Goal: Information Seeking & Learning: Learn about a topic

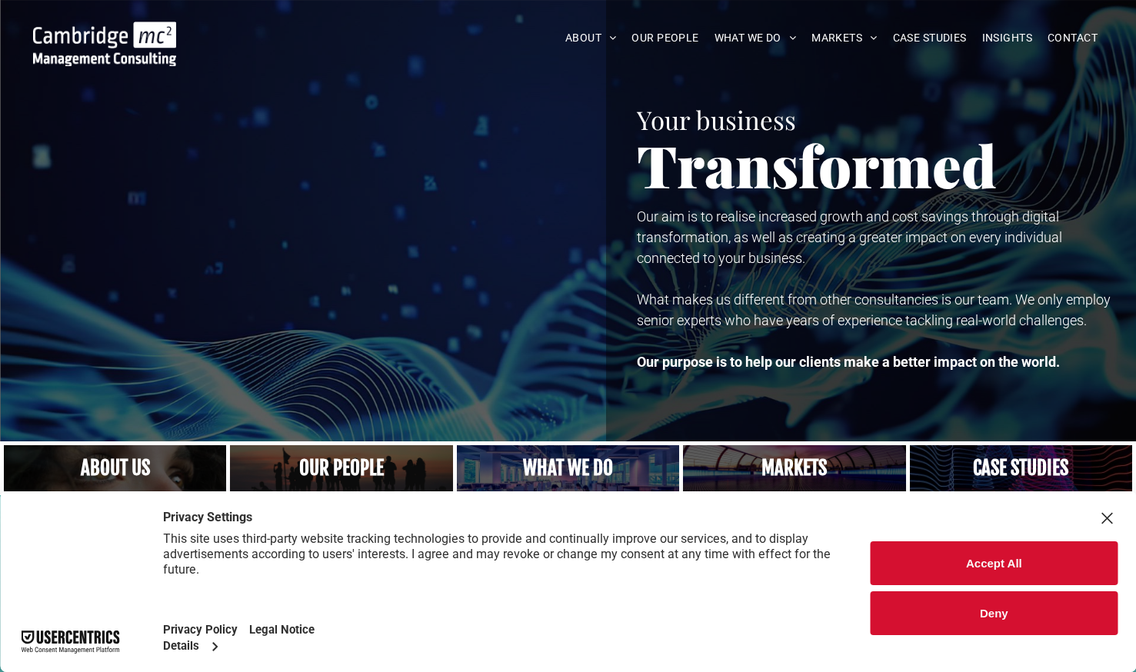
click at [995, 622] on button "Deny" at bounding box center [994, 614] width 247 height 44
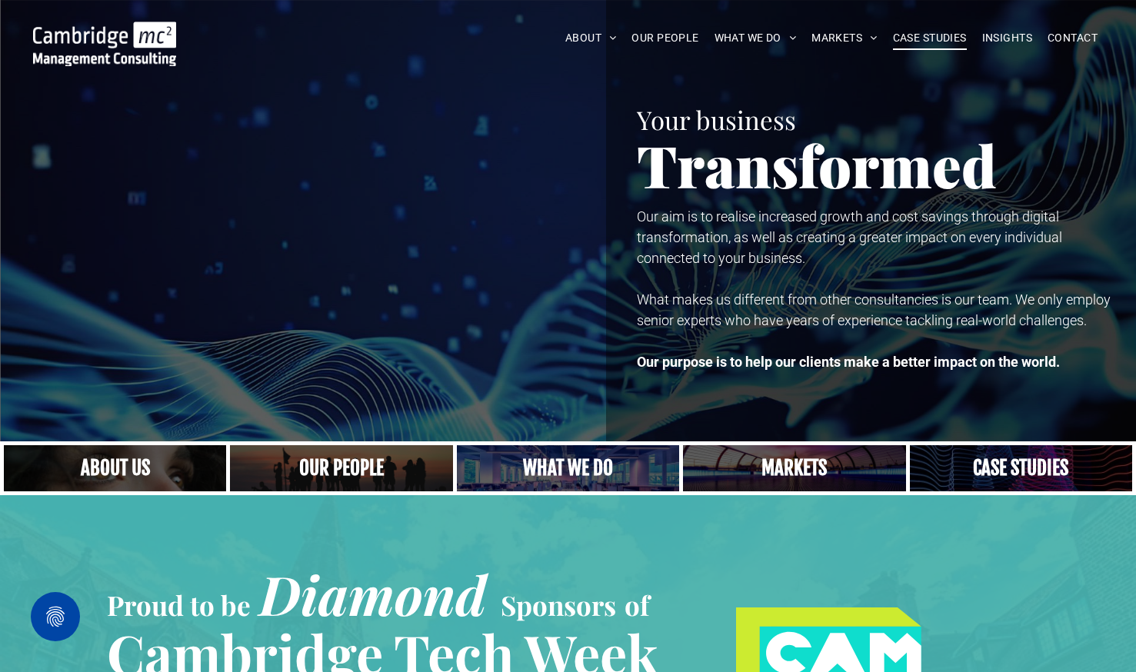
click at [929, 45] on span "CASE STUDIES" at bounding box center [930, 38] width 74 height 24
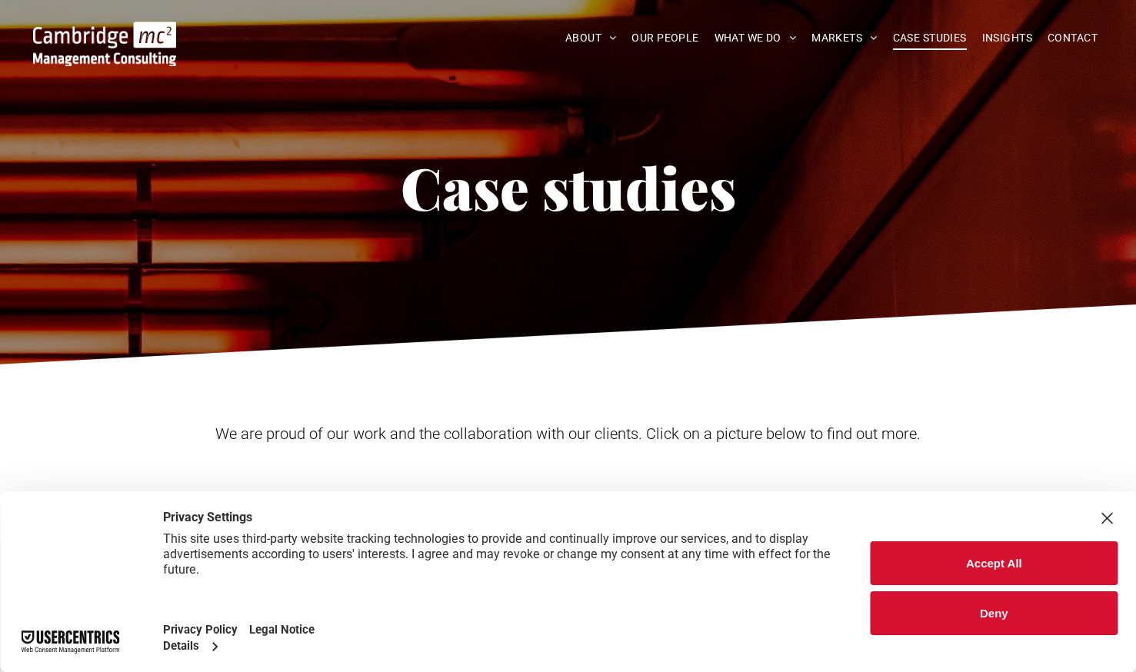
scroll to position [38, 0]
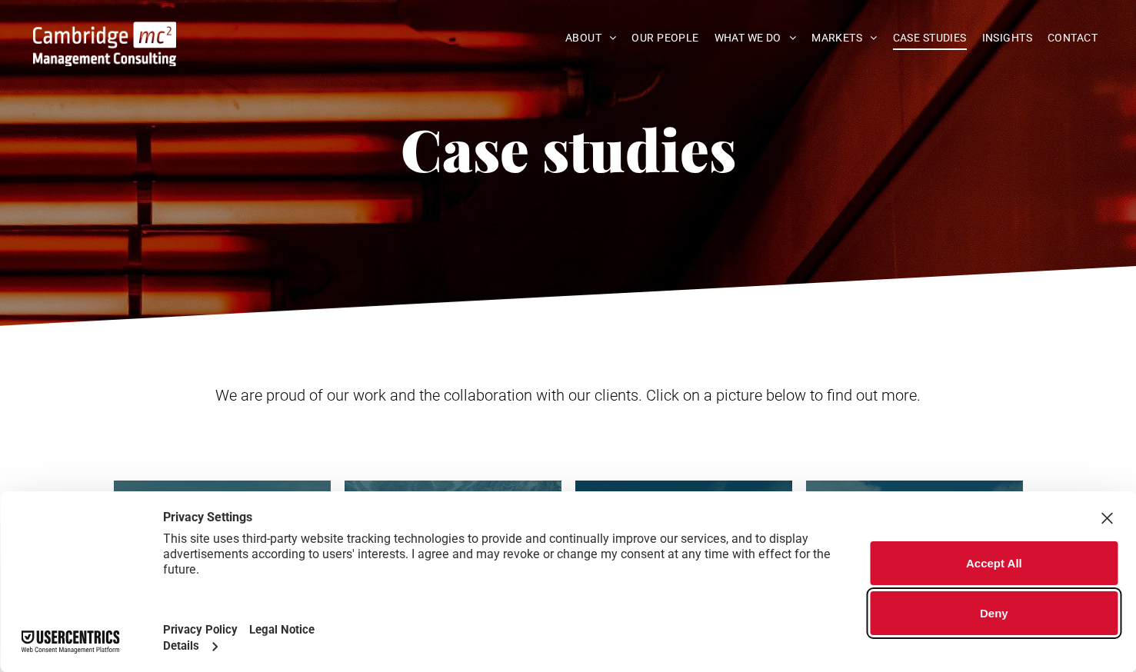
click at [1016, 615] on button "Deny" at bounding box center [994, 614] width 247 height 44
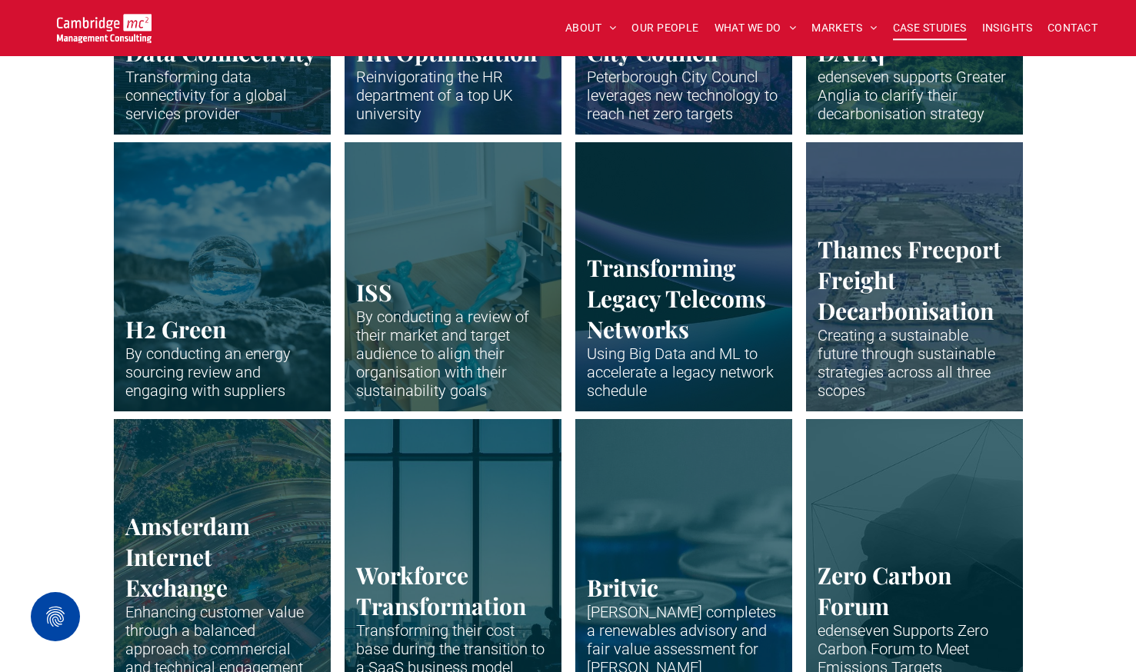
scroll to position [2590, 0]
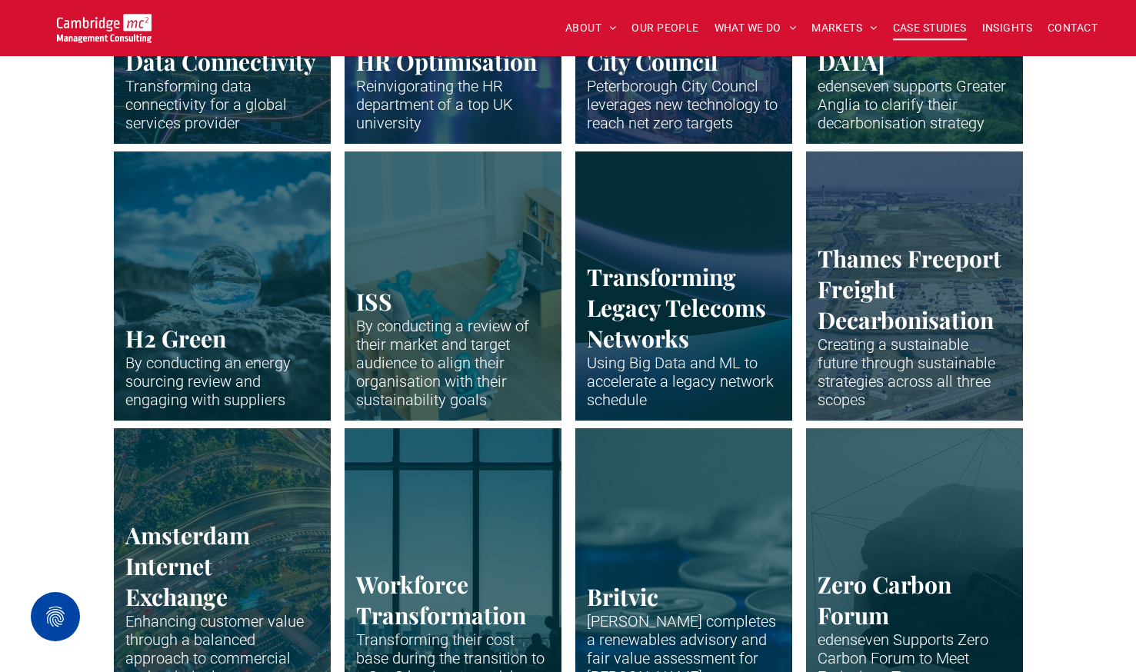
click at [626, 292] on link "Drone shot of Peterborough" at bounding box center [684, 285] width 230 height 285
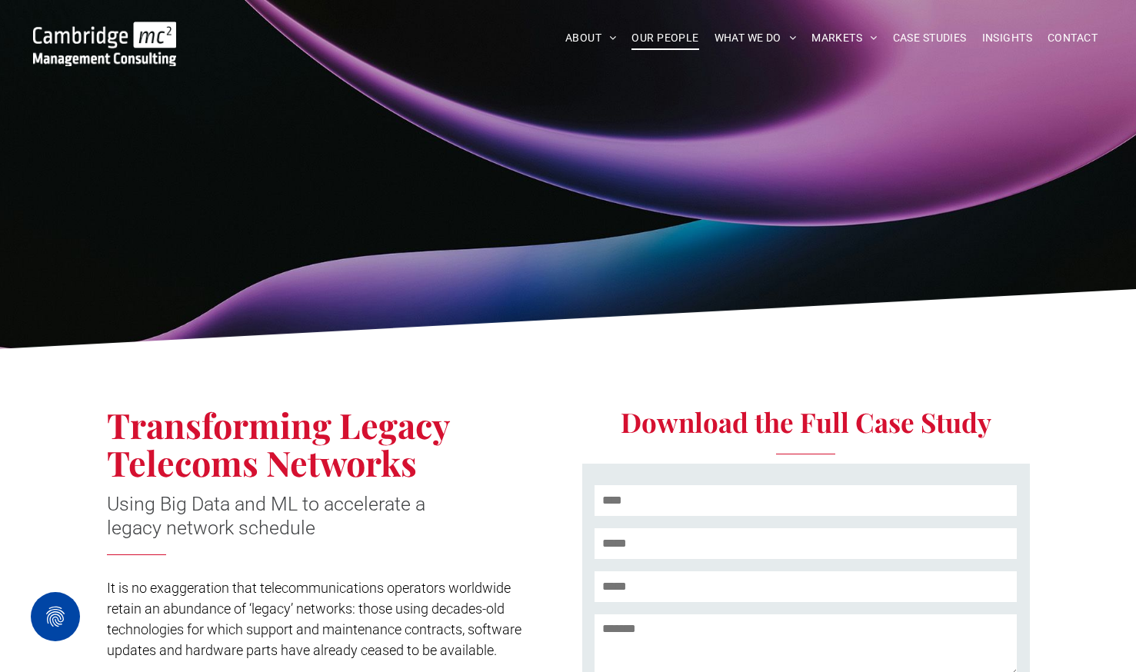
click at [670, 34] on span "OUR PEOPLE" at bounding box center [665, 38] width 67 height 24
